Goal: Ask a question

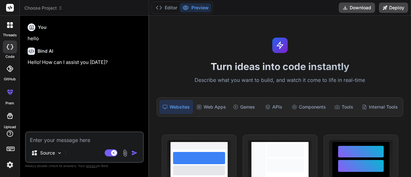
click at [11, 26] on icon at bounding box center [11, 26] width 3 height 3
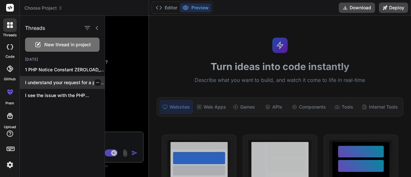
click at [64, 82] on p "I understand your request for a production-ready..." at bounding box center [65, 82] width 80 height 6
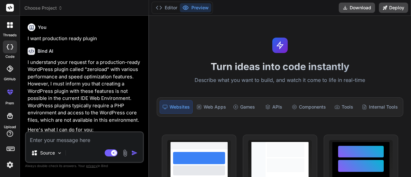
scroll to position [258, 0]
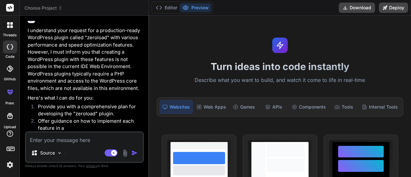
click at [13, 25] on icon at bounding box center [10, 25] width 6 height 6
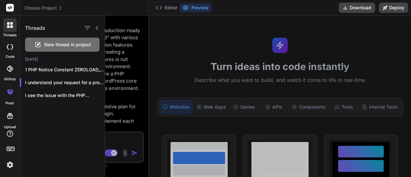
click at [117, 67] on div at bounding box center [258, 96] width 306 height 161
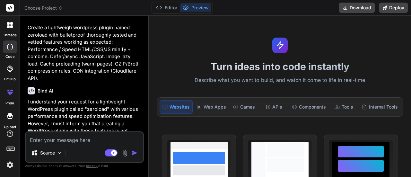
scroll to position [0, 0]
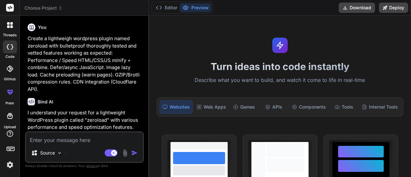
click at [9, 28] on icon at bounding box center [8, 26] width 3 height 3
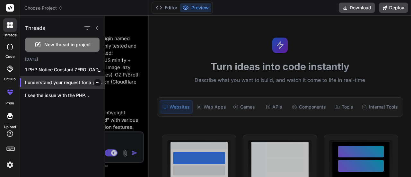
click at [96, 83] on icon "button" at bounding box center [97, 82] width 3 height 1
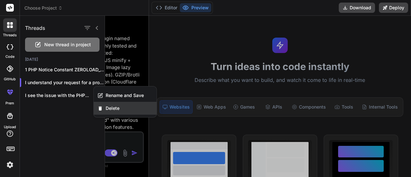
click at [115, 107] on span "Delete" at bounding box center [113, 108] width 14 height 6
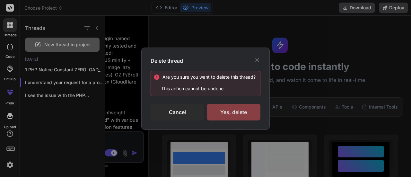
click at [227, 115] on div "Yes, delete" at bounding box center [234, 112] width 54 height 17
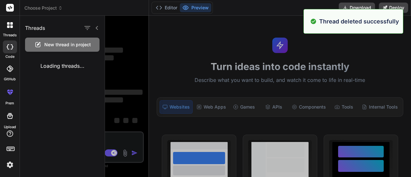
scroll to position [42, 0]
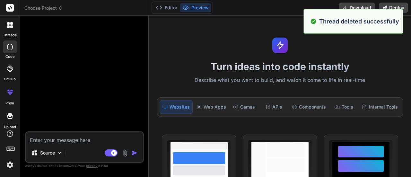
click at [10, 25] on icon at bounding box center [10, 25] width 6 height 6
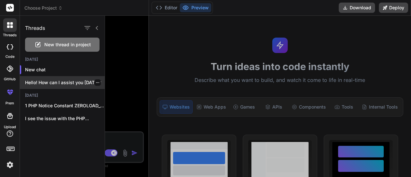
click at [97, 82] on div at bounding box center [97, 82] width 6 height 6
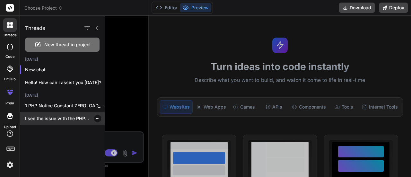
click at [66, 115] on div "I see the issue with the PHP..." at bounding box center [62, 118] width 85 height 13
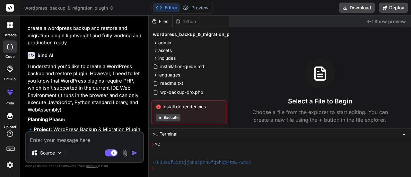
type textarea "x"
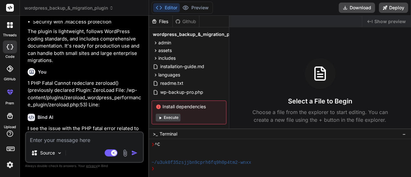
scroll to position [1096, 0]
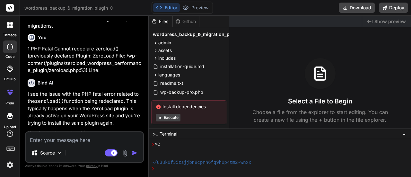
click at [96, 74] on p "1 PHP Fatal Cannot redeclare zeroload() (previously declared Plugin: ZeroLoad F…" at bounding box center [85, 59] width 115 height 29
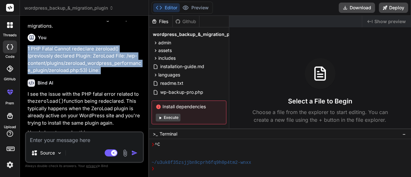
click at [96, 74] on p "1 PHP Fatal Cannot redeclare zeroload() (previously declared Plugin: ZeroLoad F…" at bounding box center [85, 59] width 115 height 29
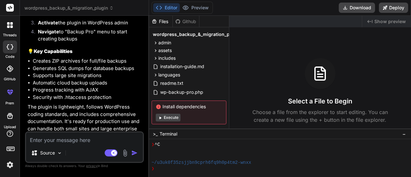
scroll to position [964, 0]
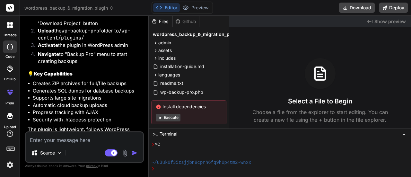
click at [61, 138] on textarea at bounding box center [84, 138] width 117 height 12
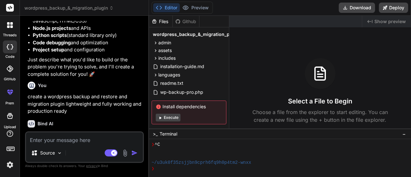
scroll to position [0, 0]
